Goal: Transaction & Acquisition: Purchase product/service

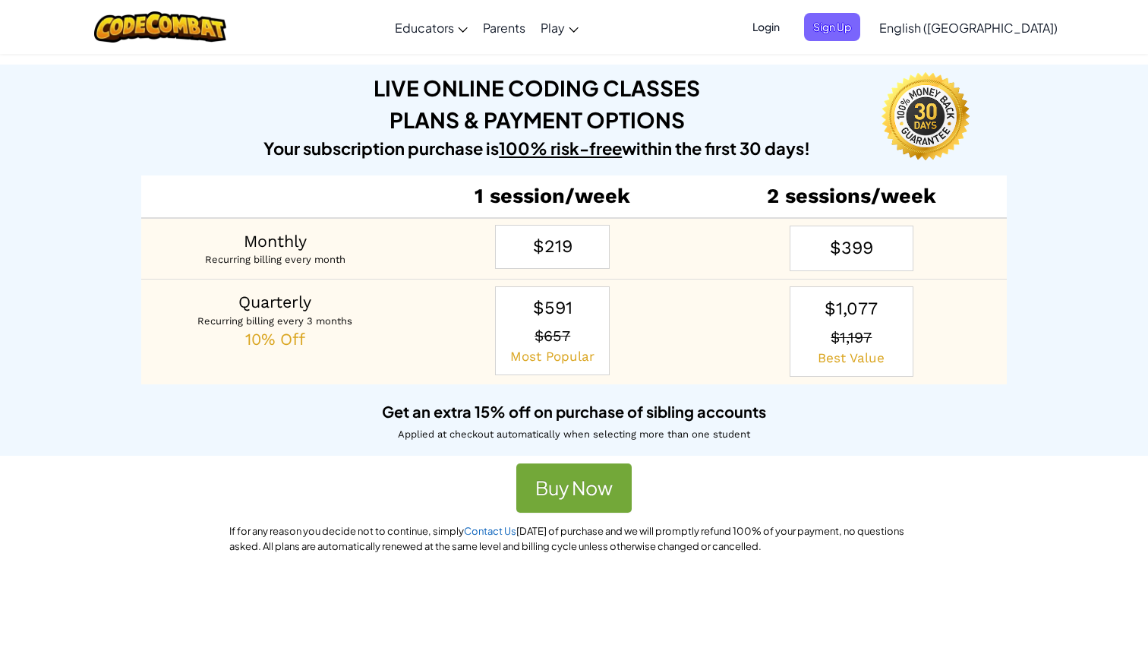
click at [578, 334] on p "$657" at bounding box center [553, 334] width 96 height 27
click at [600, 499] on button "Buy Now" at bounding box center [573, 488] width 115 height 50
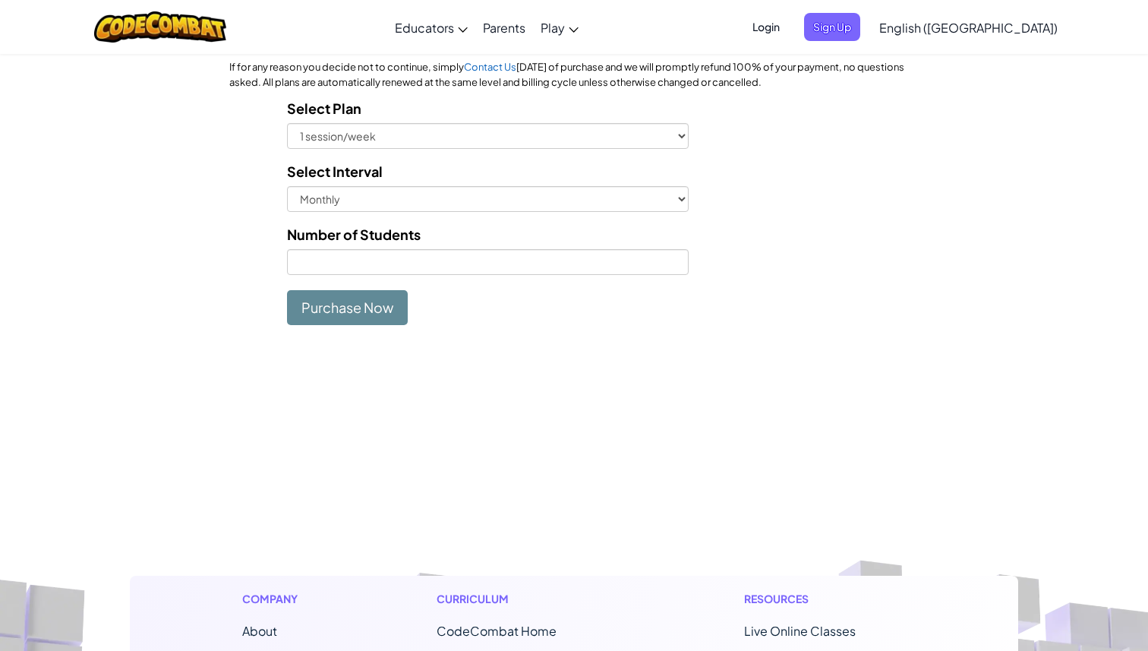
scroll to position [429, 0]
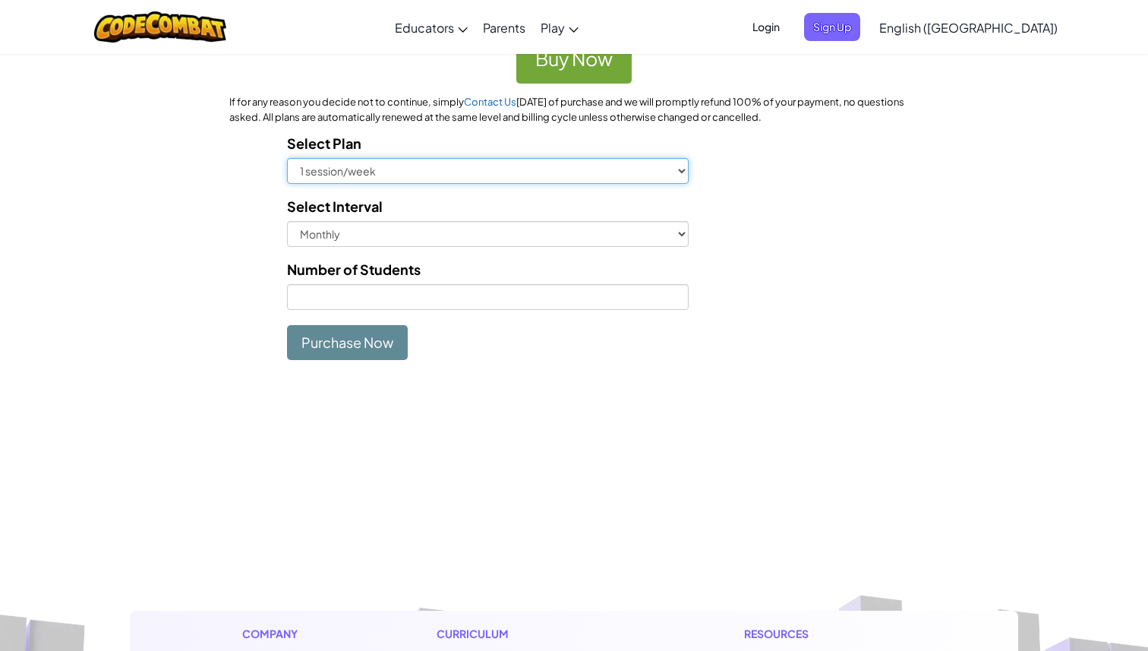
click at [414, 163] on select "1 session/week 2 sessions/week" at bounding box center [488, 171] width 402 height 26
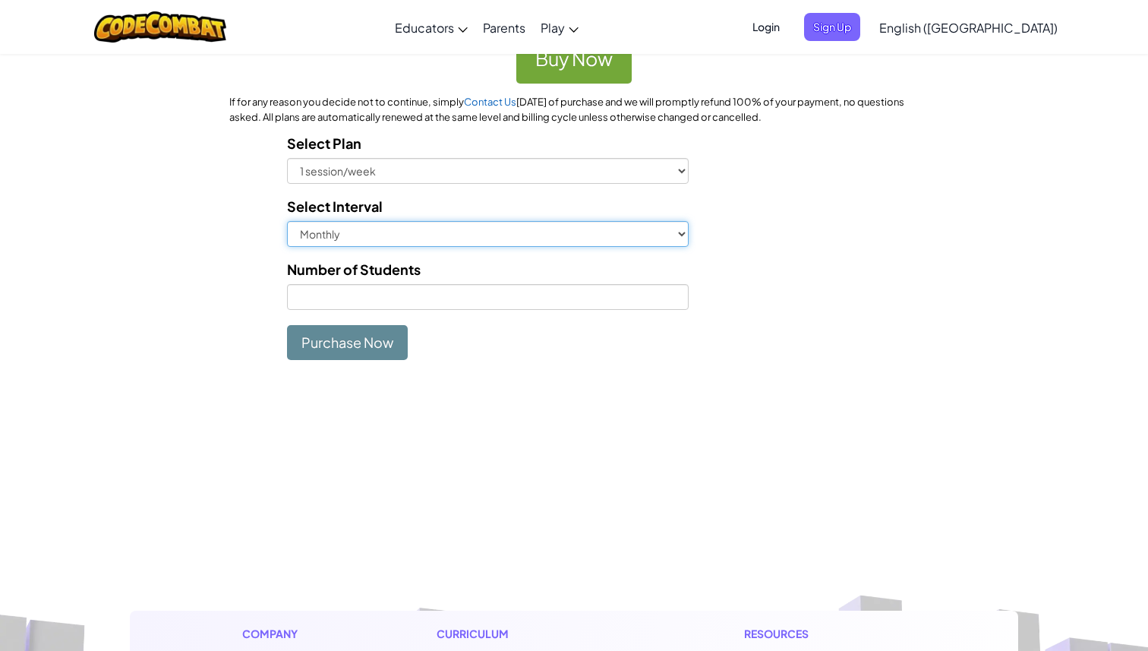
click at [414, 223] on select "Monthly Quarterly" at bounding box center [488, 234] width 402 height 26
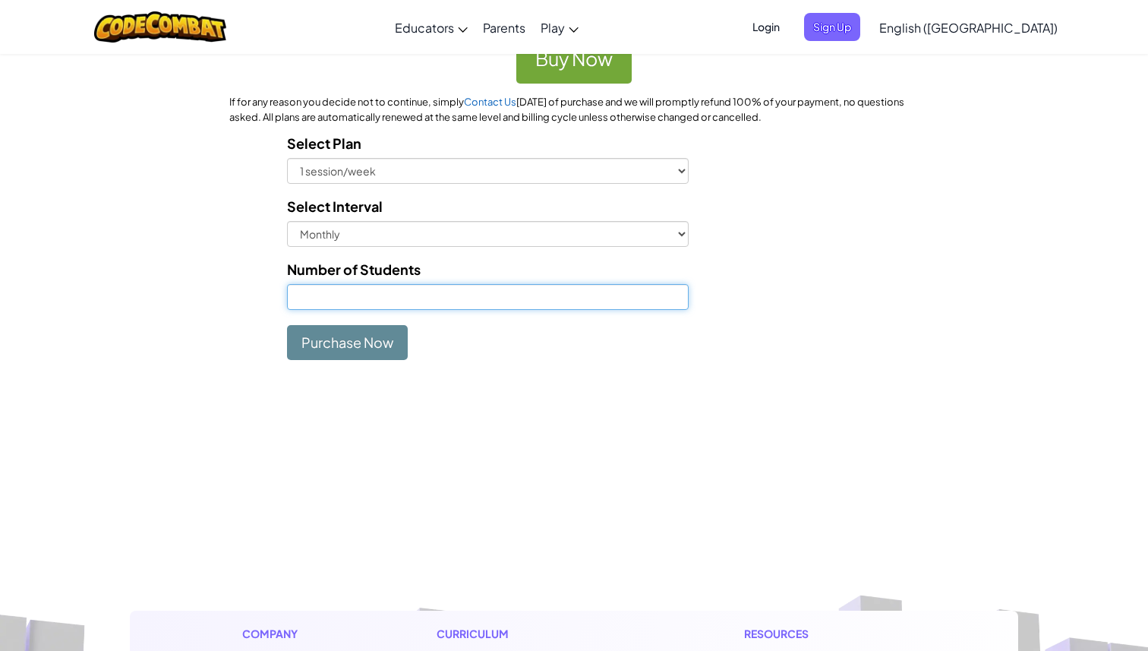
click at [427, 285] on input "Number of Students" at bounding box center [488, 297] width 402 height 26
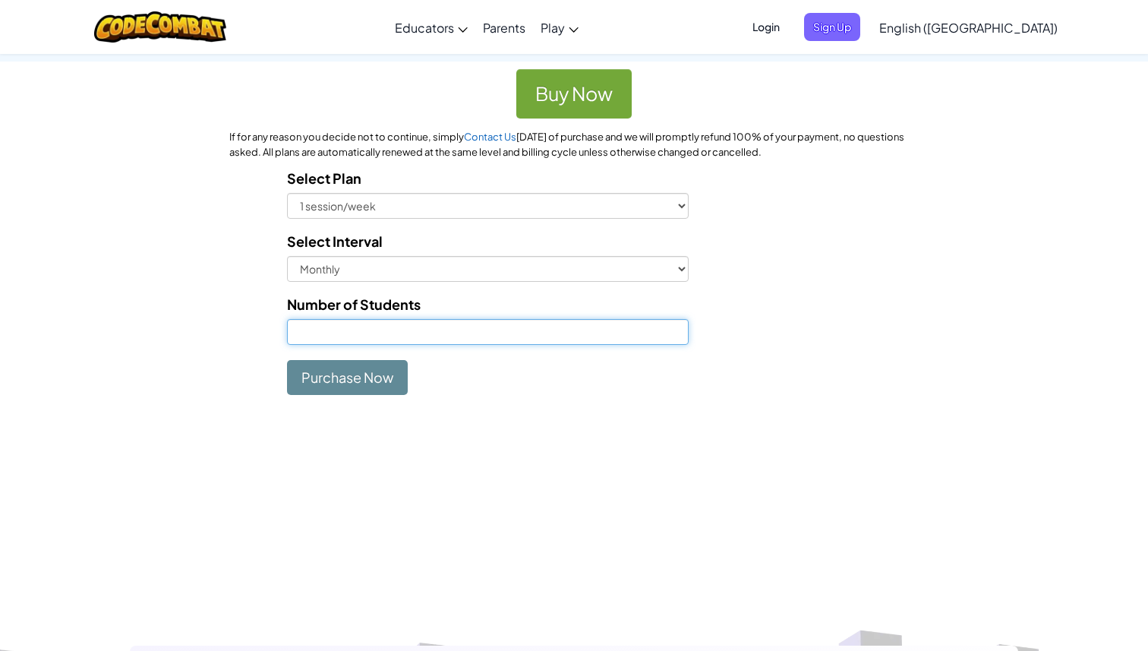
scroll to position [385, 0]
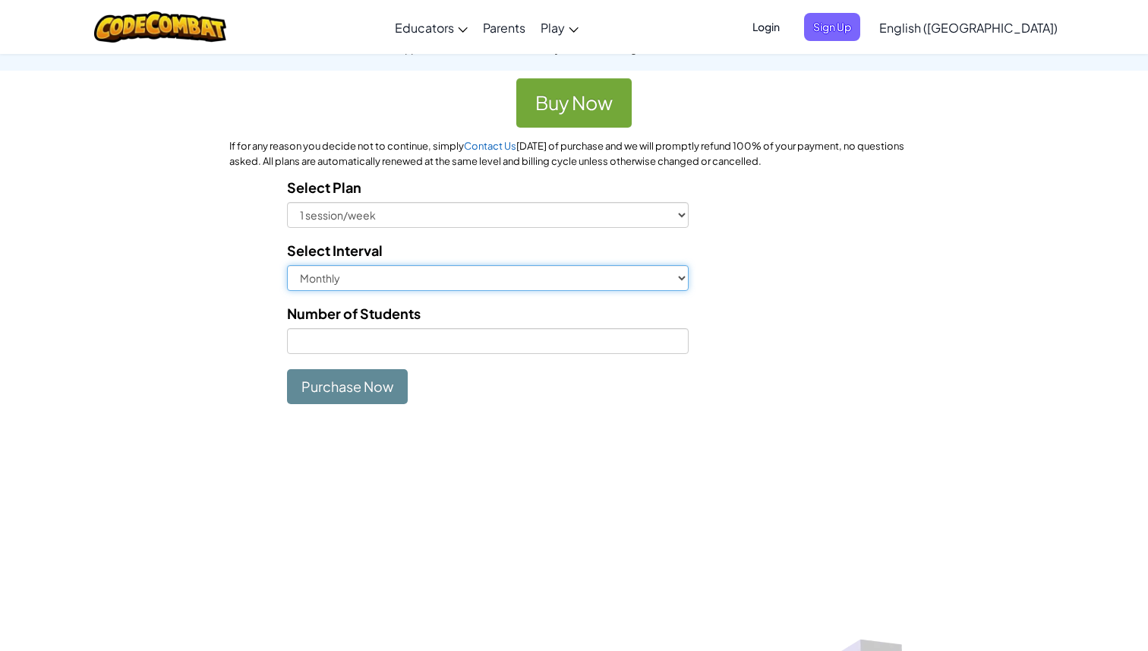
click at [460, 271] on select "Monthly Quarterly" at bounding box center [488, 278] width 402 height 26
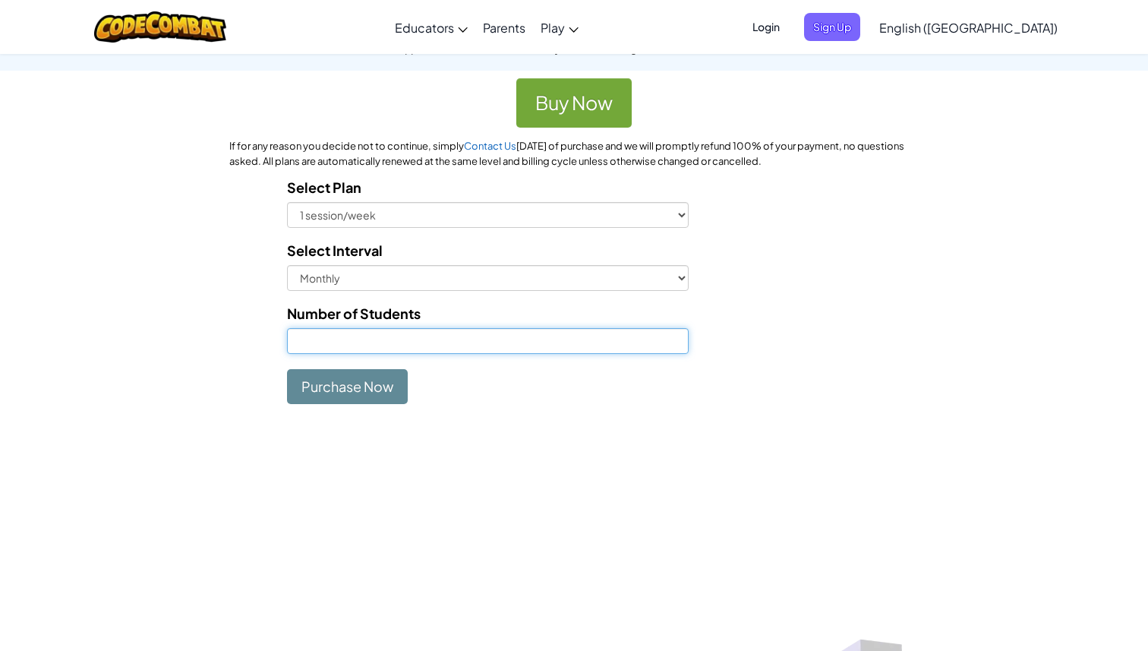
click at [469, 337] on input "Number of Students" at bounding box center [488, 341] width 402 height 26
type input "ㄅ"
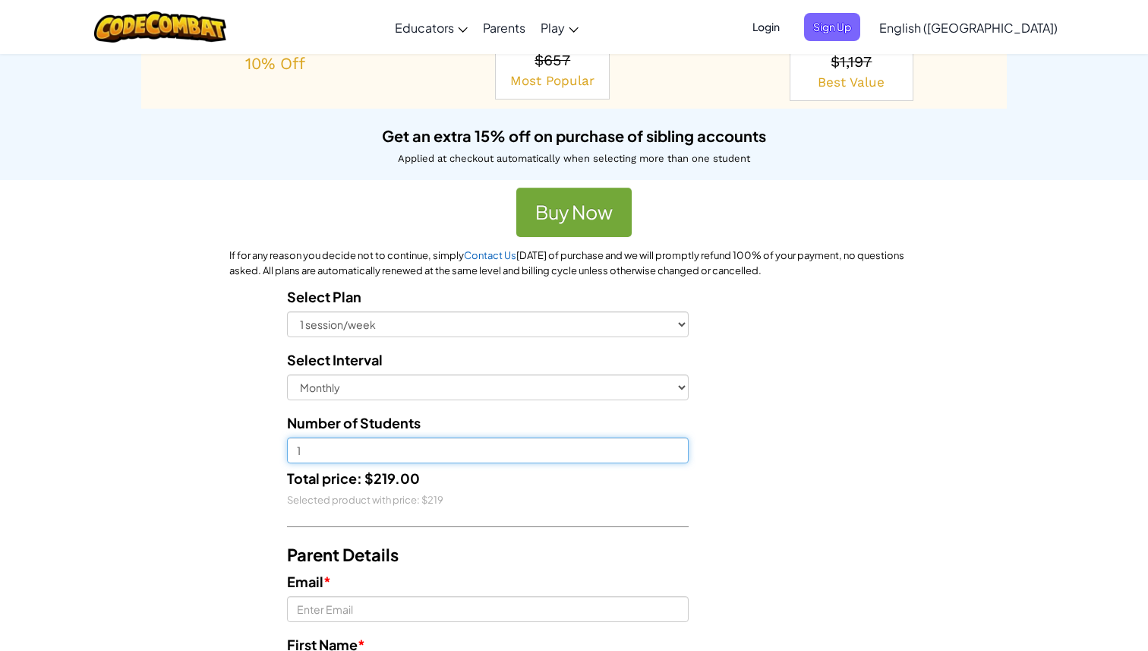
scroll to position [0, 0]
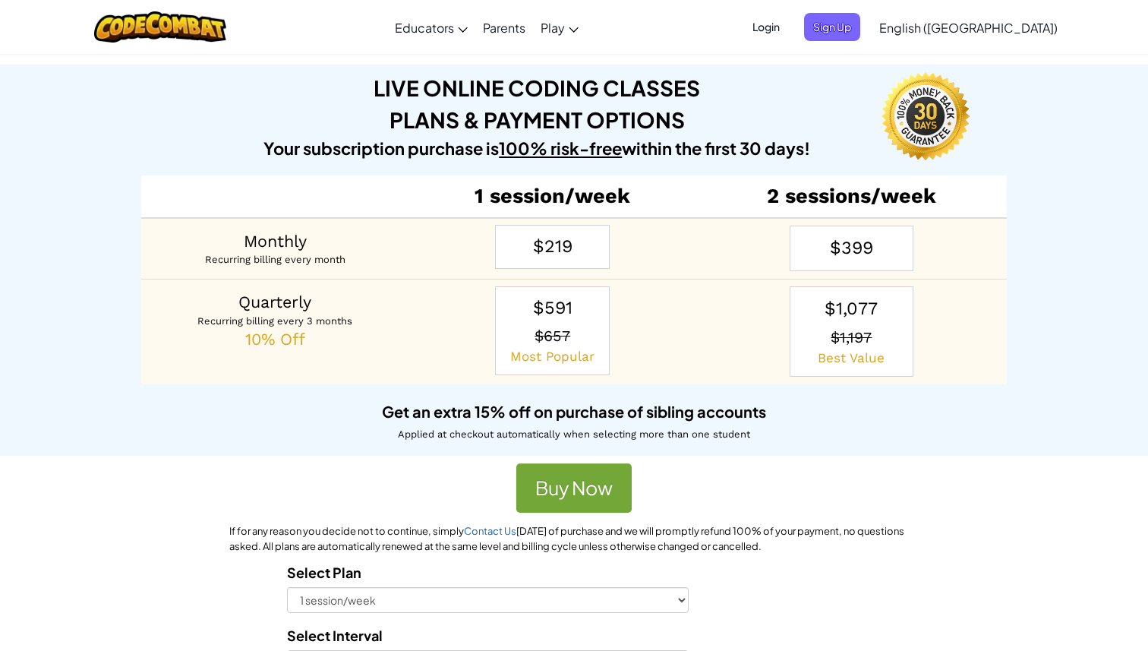
type input "1"
drag, startPoint x: 458, startPoint y: 189, endPoint x: 928, endPoint y: 368, distance: 503.1
click at [928, 368] on table "1 session/week 2 sessions/week Monthly Recurring billing every month $219 $399 …" at bounding box center [574, 279] width 866 height 209
copy table "1 session/week 2 sessions/week Monthly Recurring billing every month $219 $399 …"
